Goal: Task Accomplishment & Management: Manage account settings

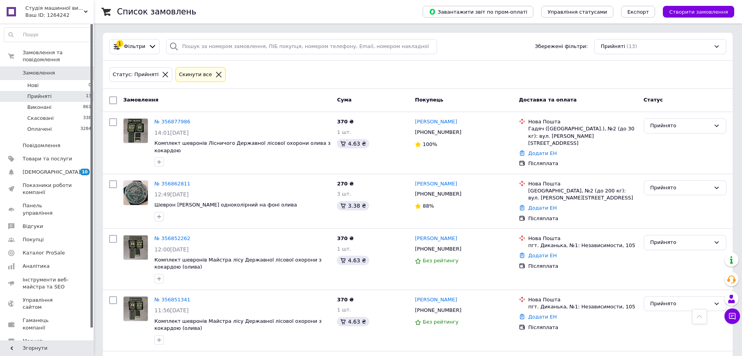
scroll to position [563, 0]
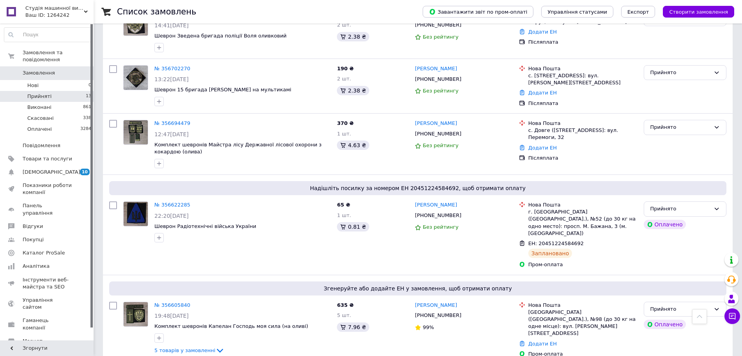
click at [24, 69] on span "Замовлення" at bounding box center [39, 72] width 32 height 7
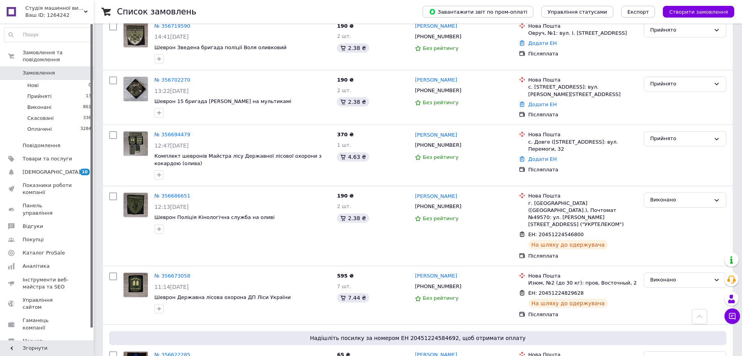
scroll to position [507, 0]
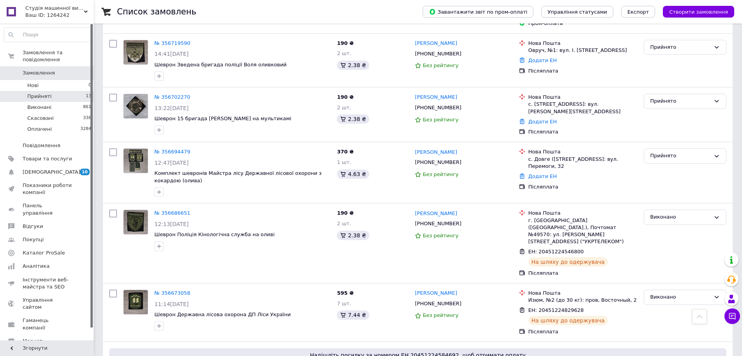
click at [40, 94] on li "Прийняті 13" at bounding box center [48, 96] width 96 height 11
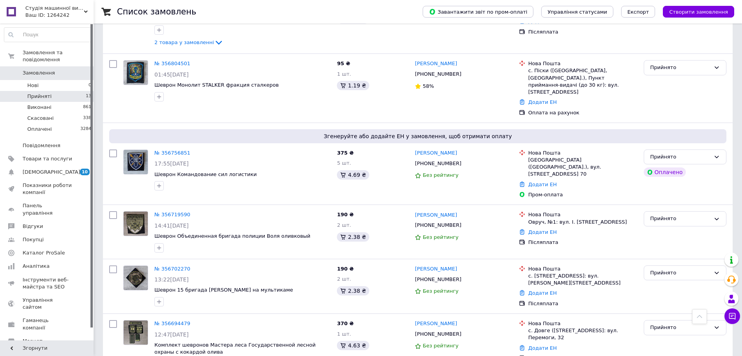
scroll to position [468, 0]
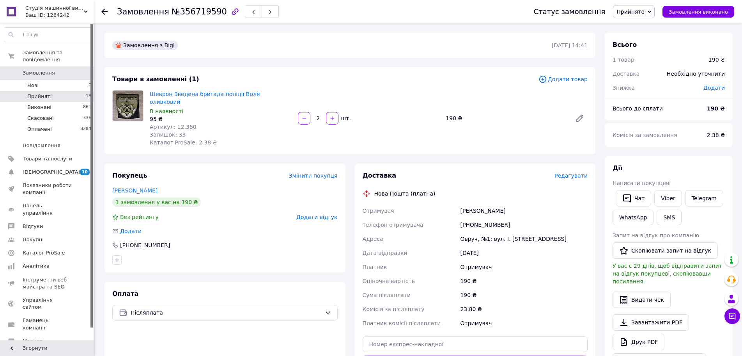
click at [34, 93] on span "Прийняті" at bounding box center [39, 96] width 24 height 7
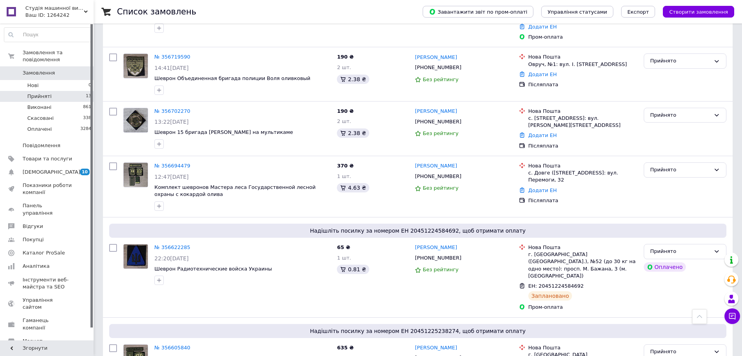
scroll to position [507, 0]
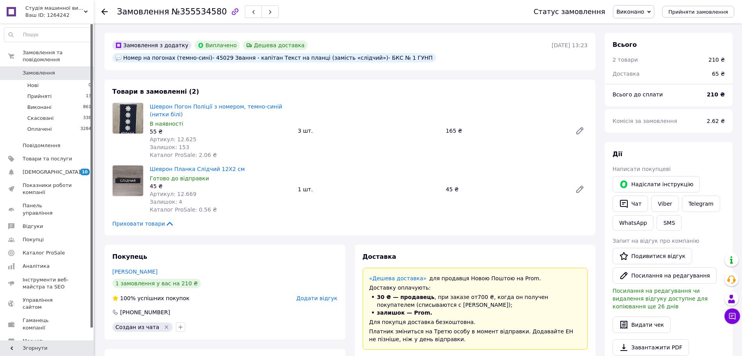
scroll to position [44, 0]
